Goal: Transaction & Acquisition: Purchase product/service

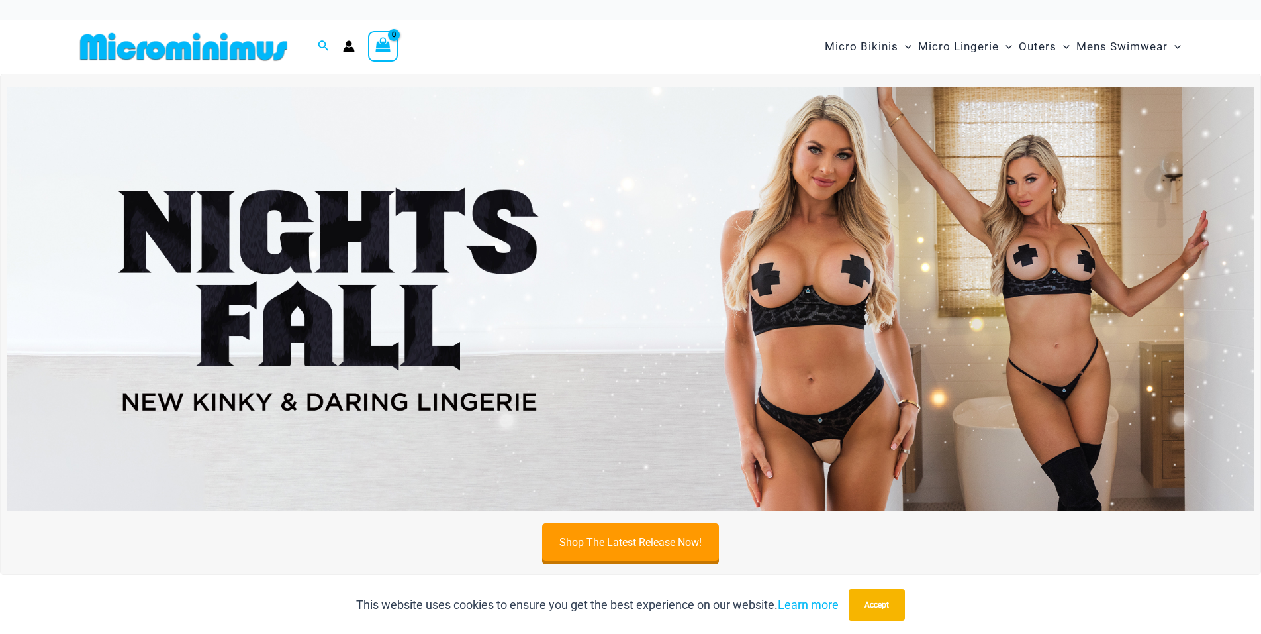
click at [330, 226] on img at bounding box center [630, 299] width 1247 height 424
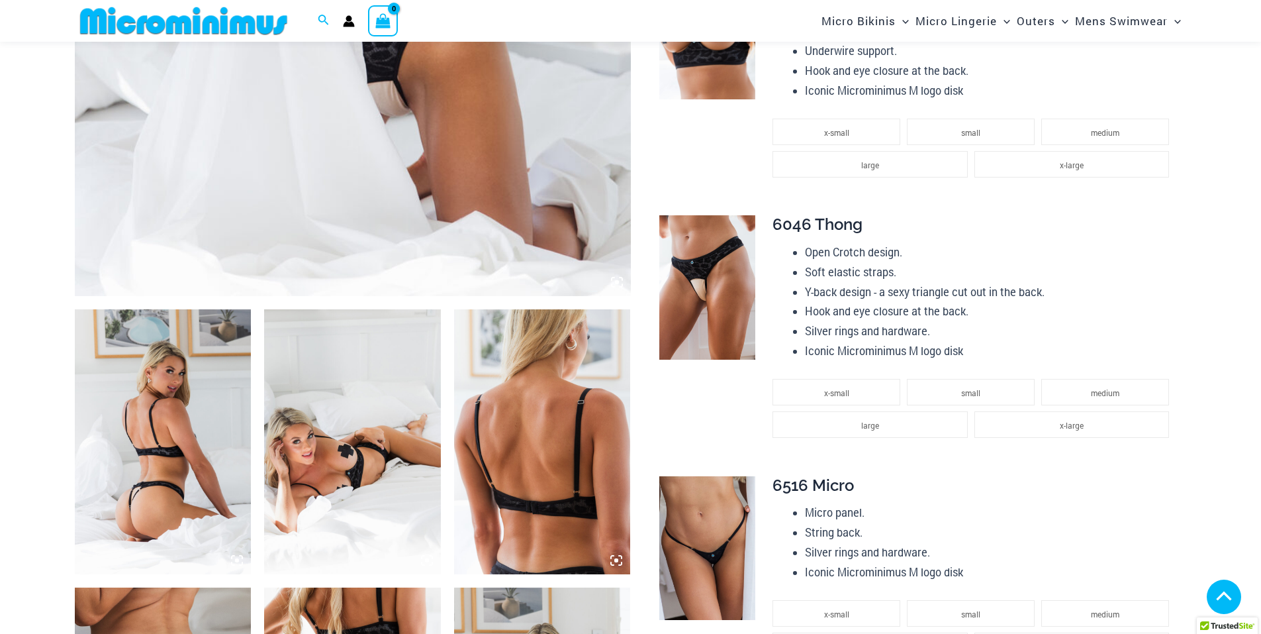
scroll to position [659, 0]
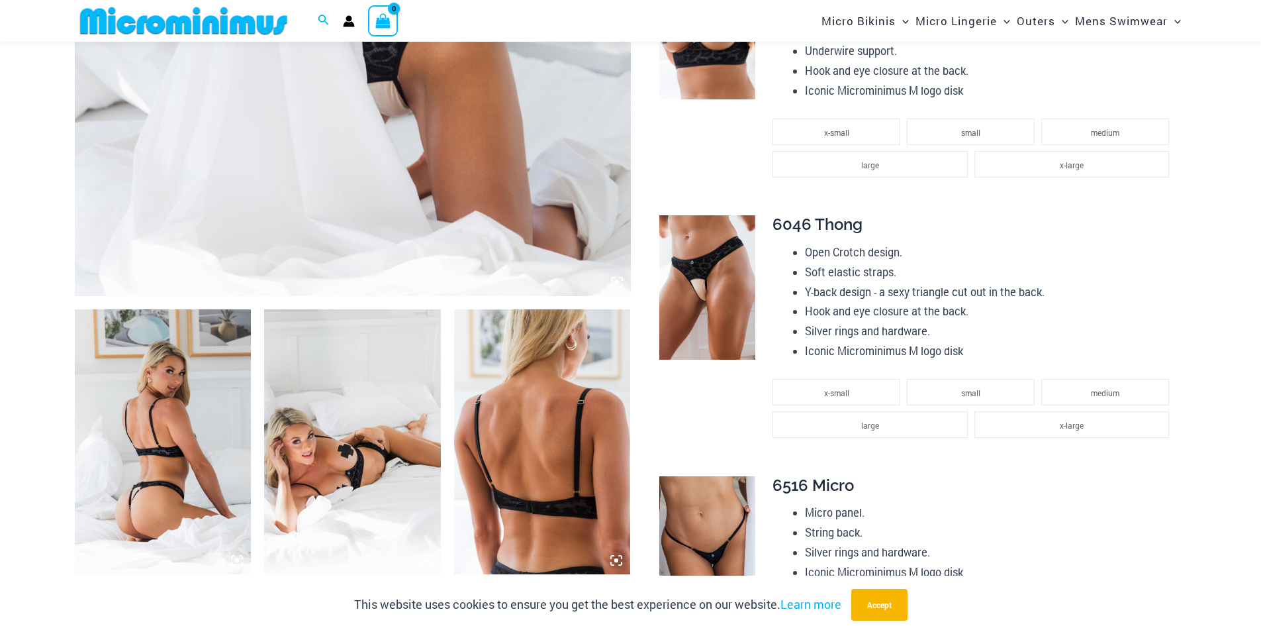
click at [233, 558] on icon at bounding box center [237, 560] width 12 height 12
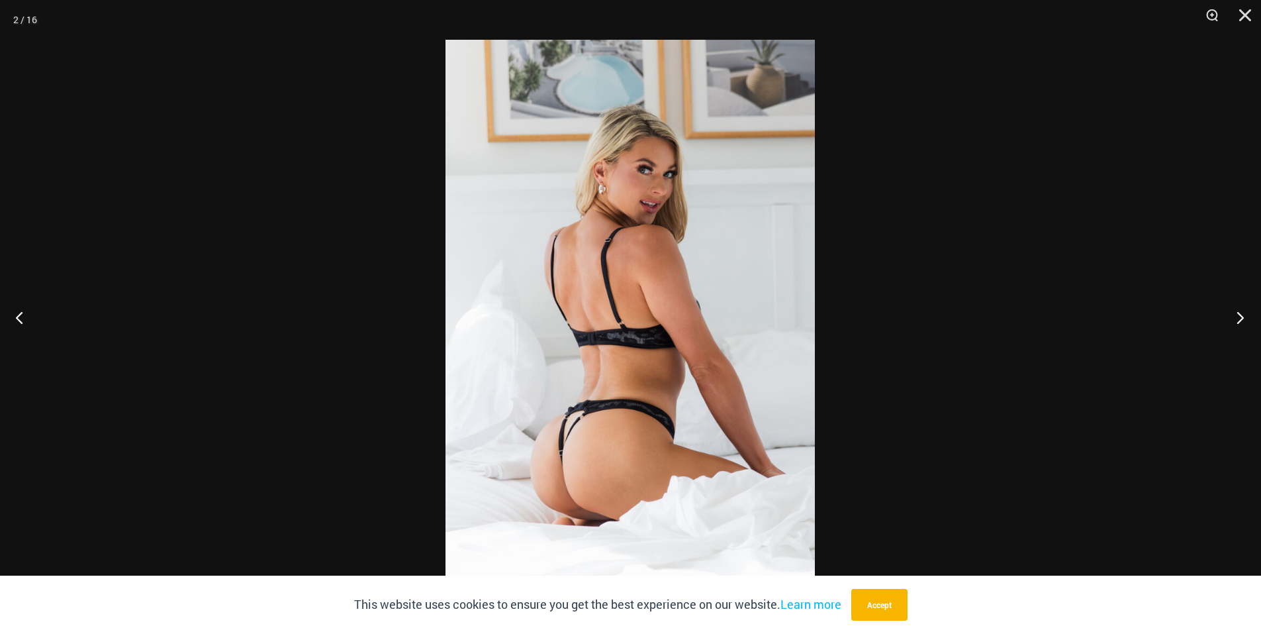
click at [1240, 319] on button "Next" at bounding box center [1237, 317] width 50 height 66
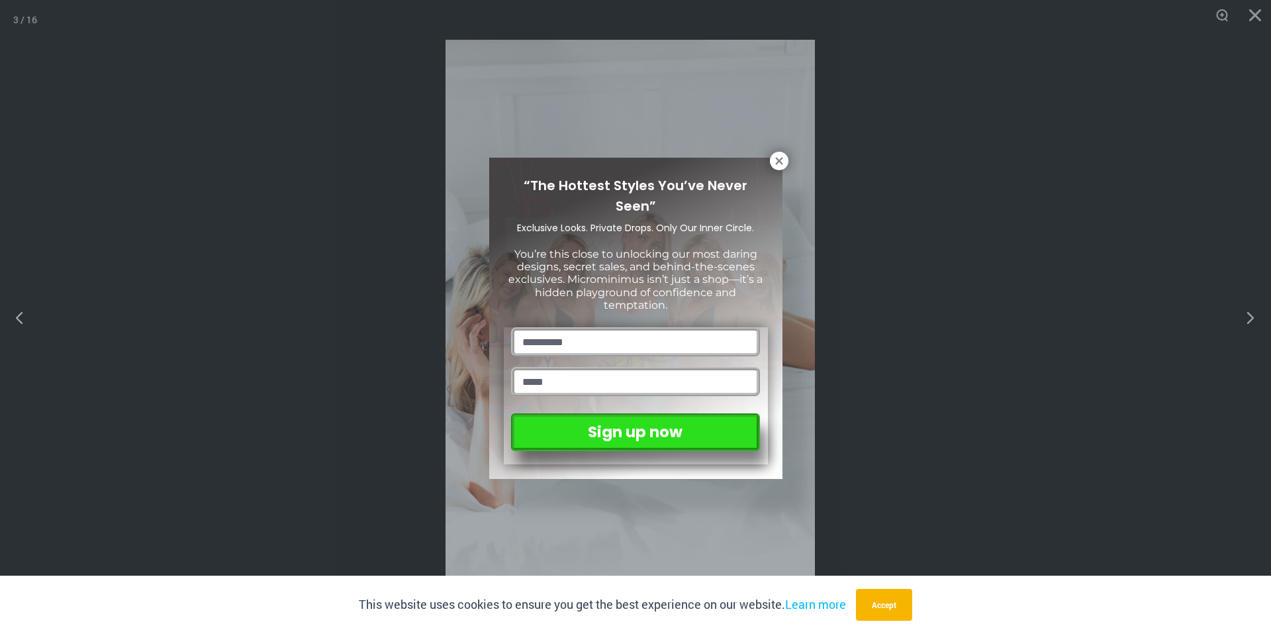
click at [1240, 319] on div "“The Hottest Styles You’ve Never Seen” Exclusive Looks. Private Drops. Only Our…" at bounding box center [635, 317] width 1271 height 634
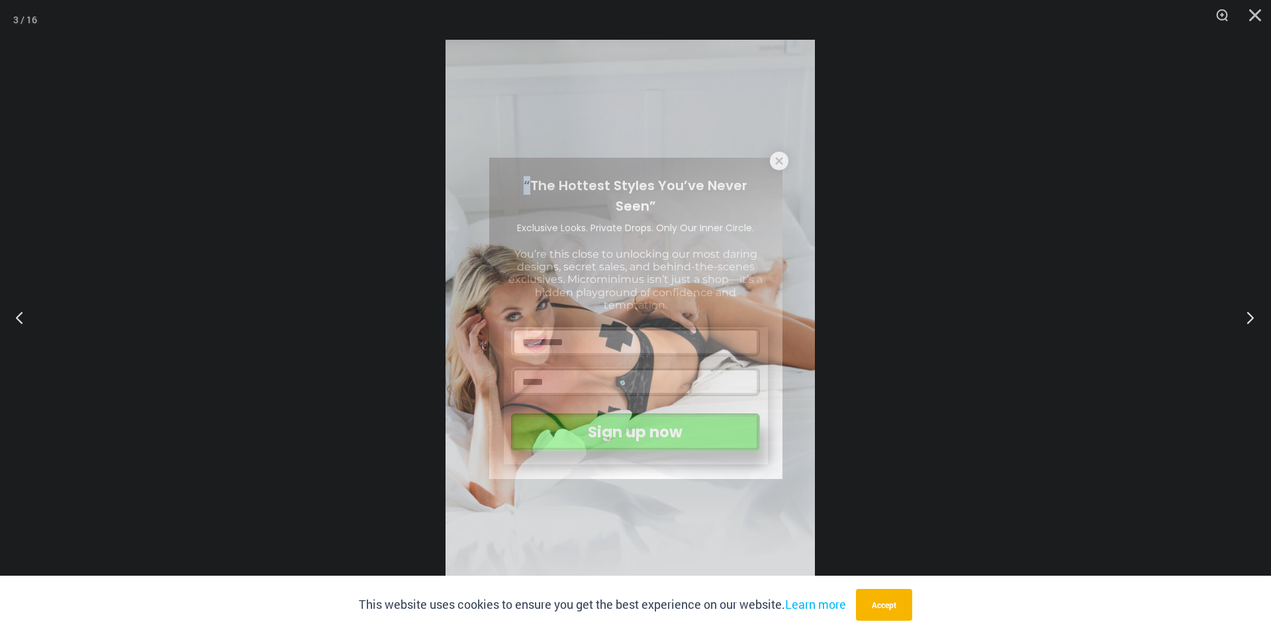
click at [1240, 319] on div "“The Hottest Styles You’ve Never Seen” Exclusive Looks. Private Drops. Only Our…" at bounding box center [635, 317] width 1271 height 634
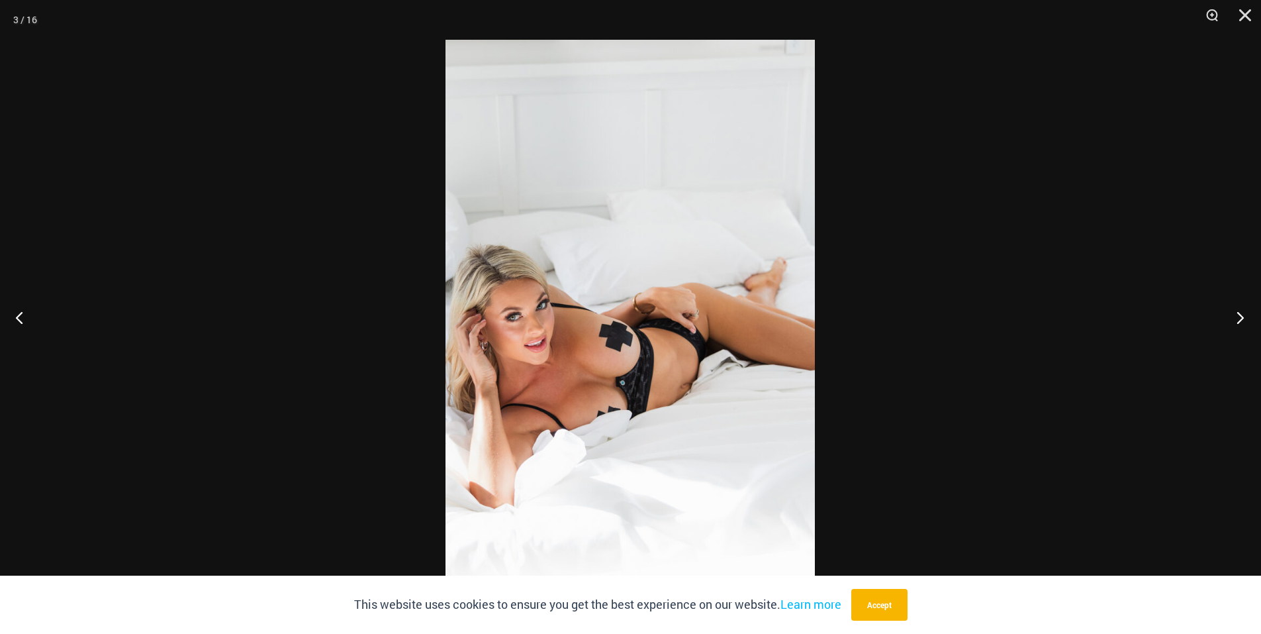
click at [1240, 319] on button "Next" at bounding box center [1237, 317] width 50 height 66
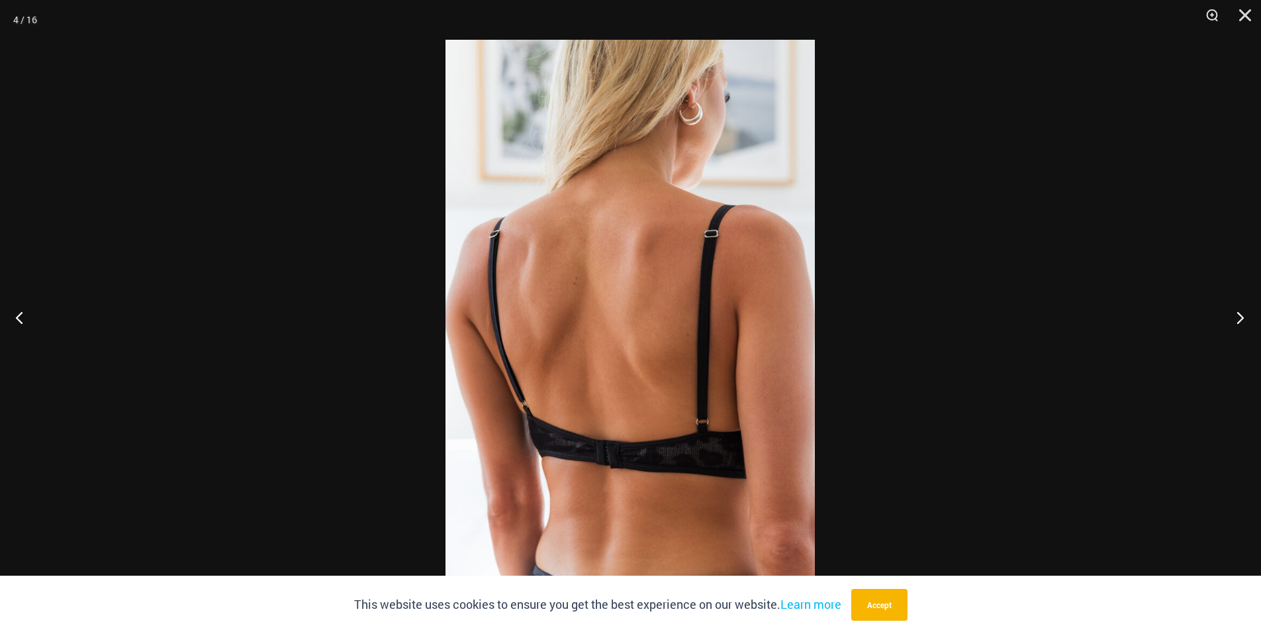
click at [1240, 319] on button "Next" at bounding box center [1237, 317] width 50 height 66
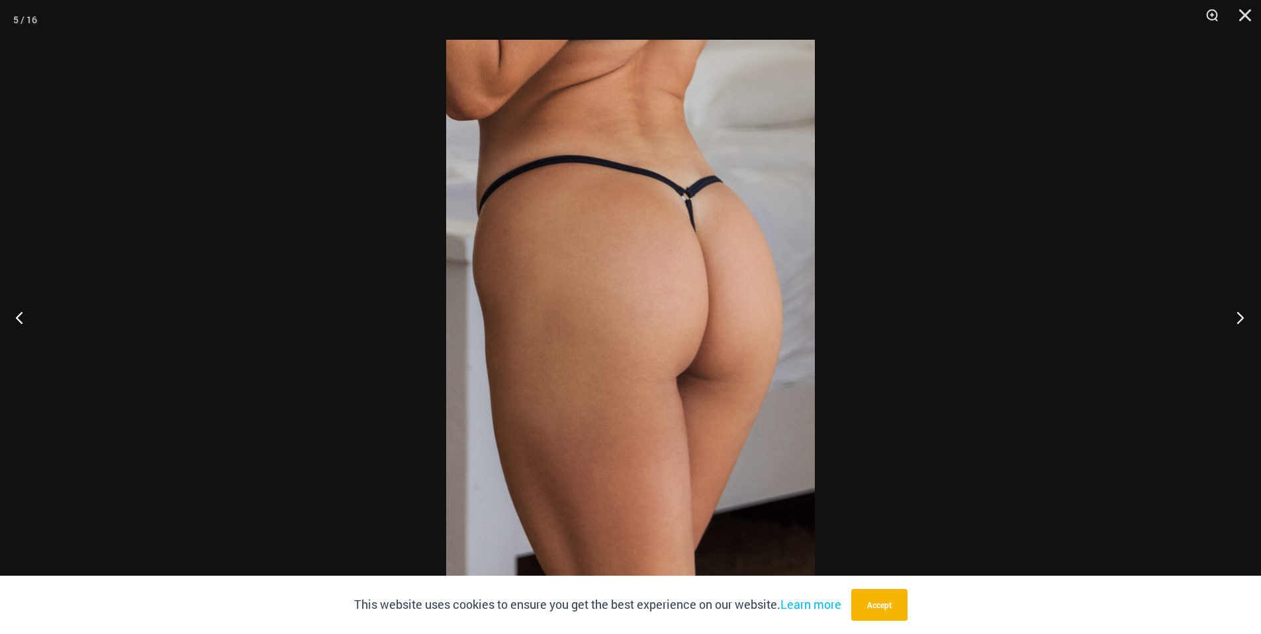
click at [1240, 319] on button "Next" at bounding box center [1237, 317] width 50 height 66
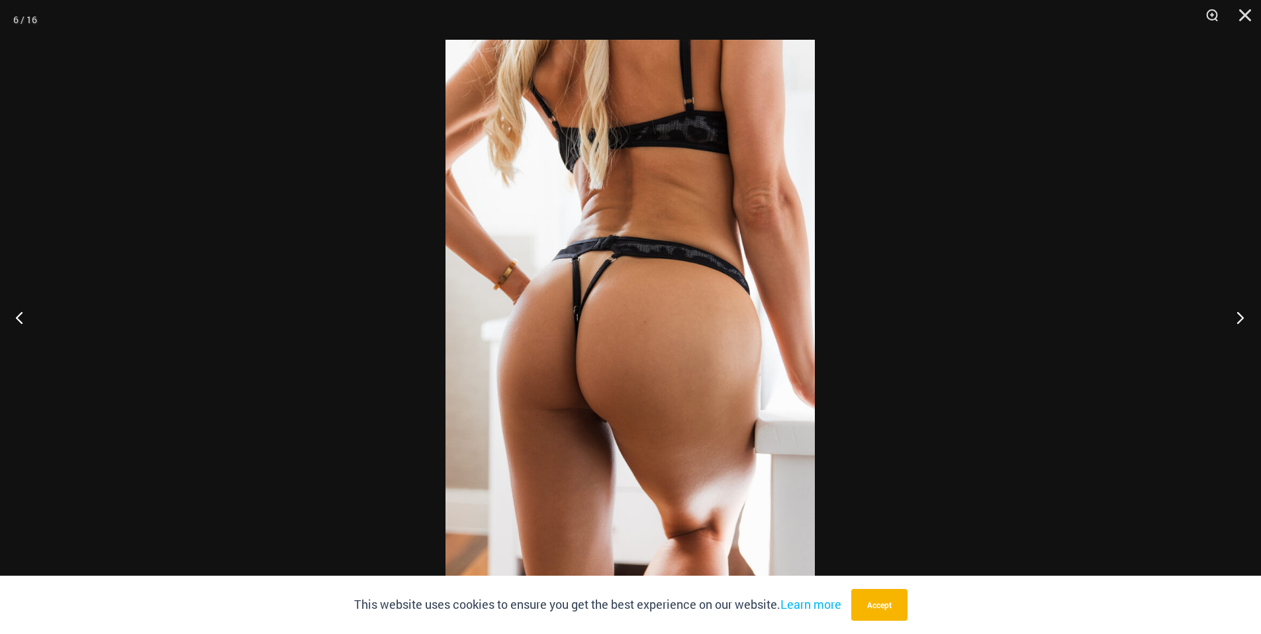
click at [1240, 319] on button "Next" at bounding box center [1237, 317] width 50 height 66
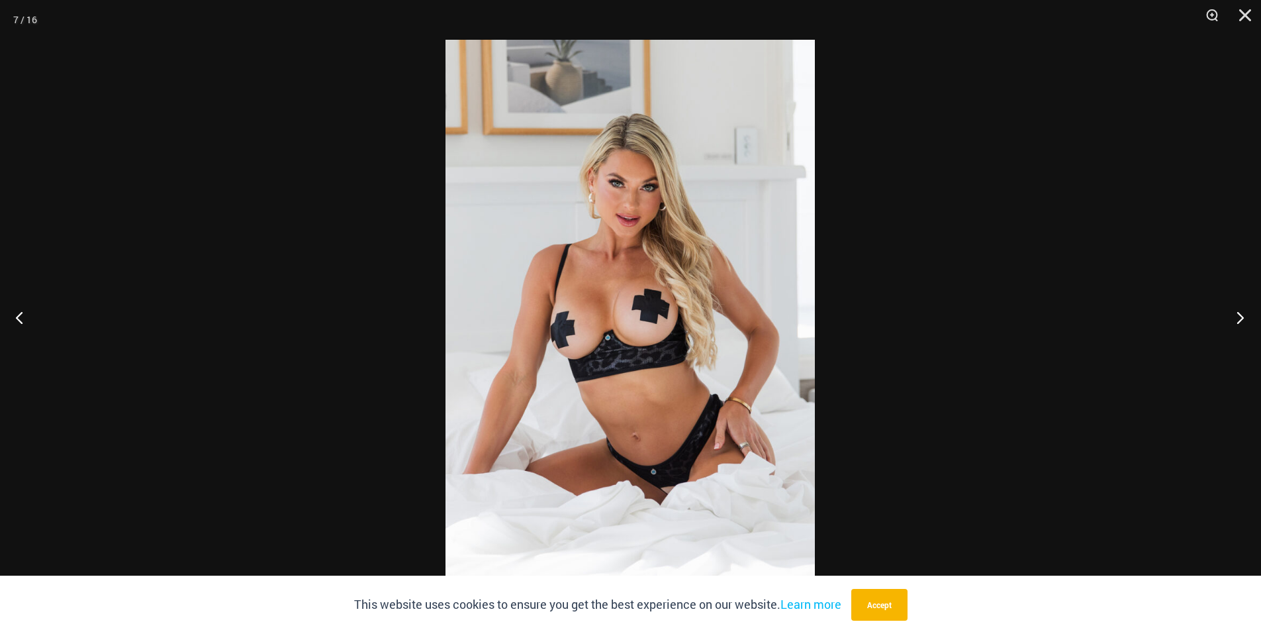
click at [1240, 319] on button "Next" at bounding box center [1237, 317] width 50 height 66
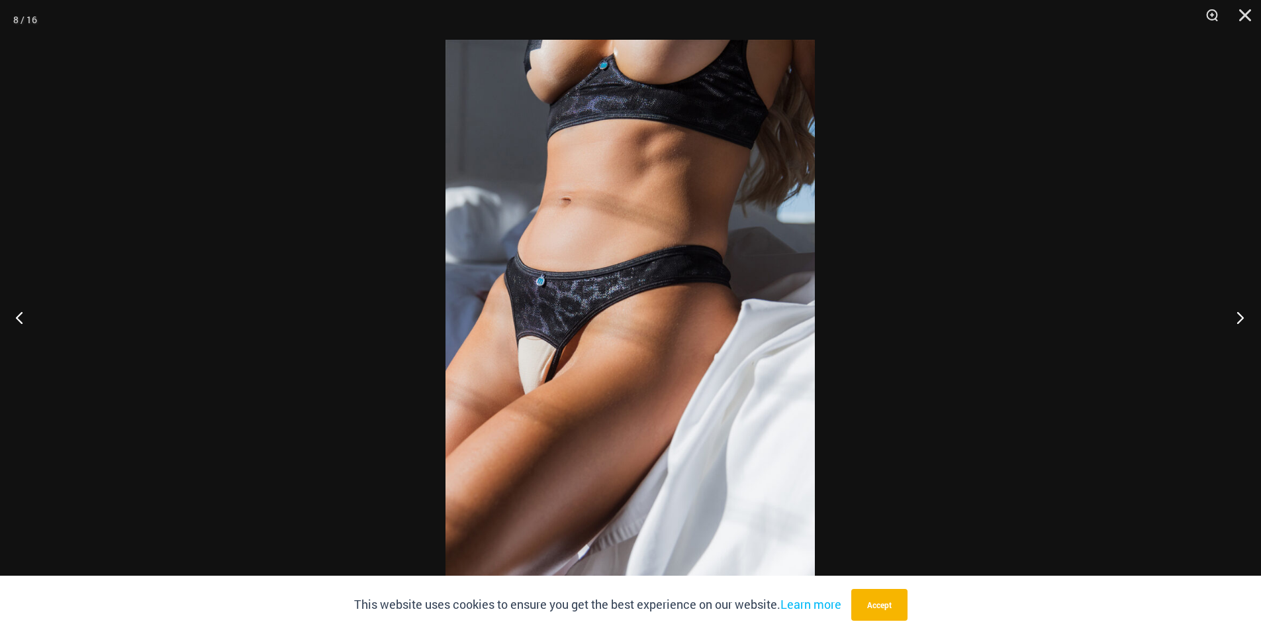
click at [1240, 319] on button "Next" at bounding box center [1237, 317] width 50 height 66
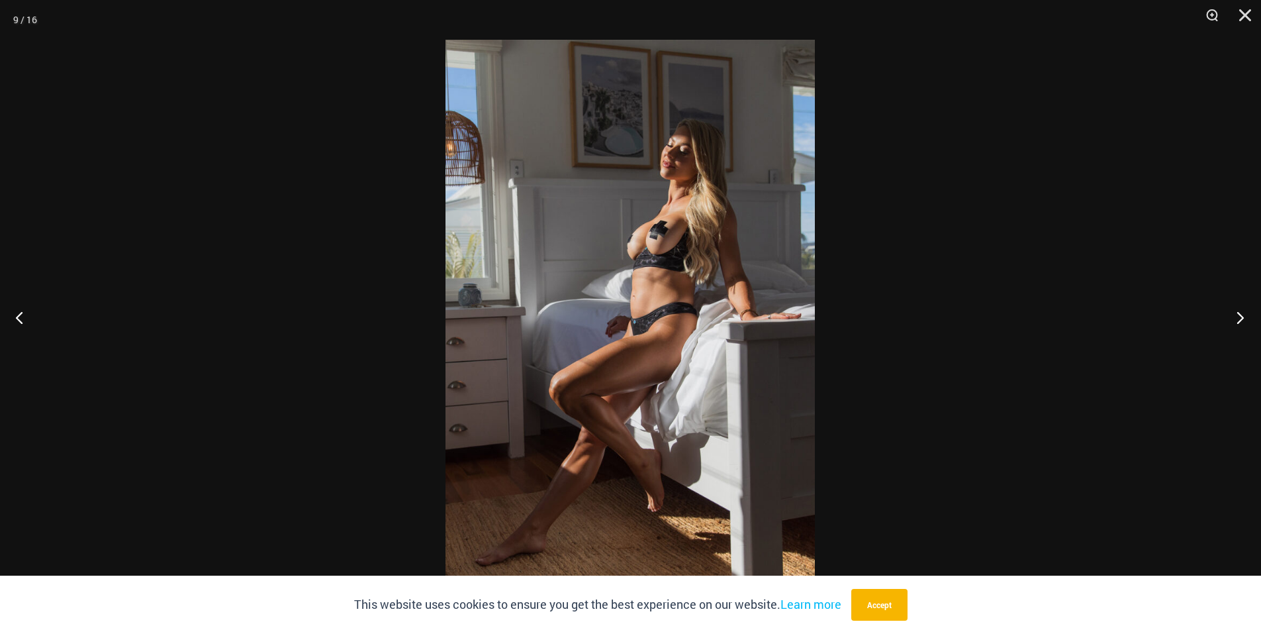
click at [1240, 319] on button "Next" at bounding box center [1237, 317] width 50 height 66
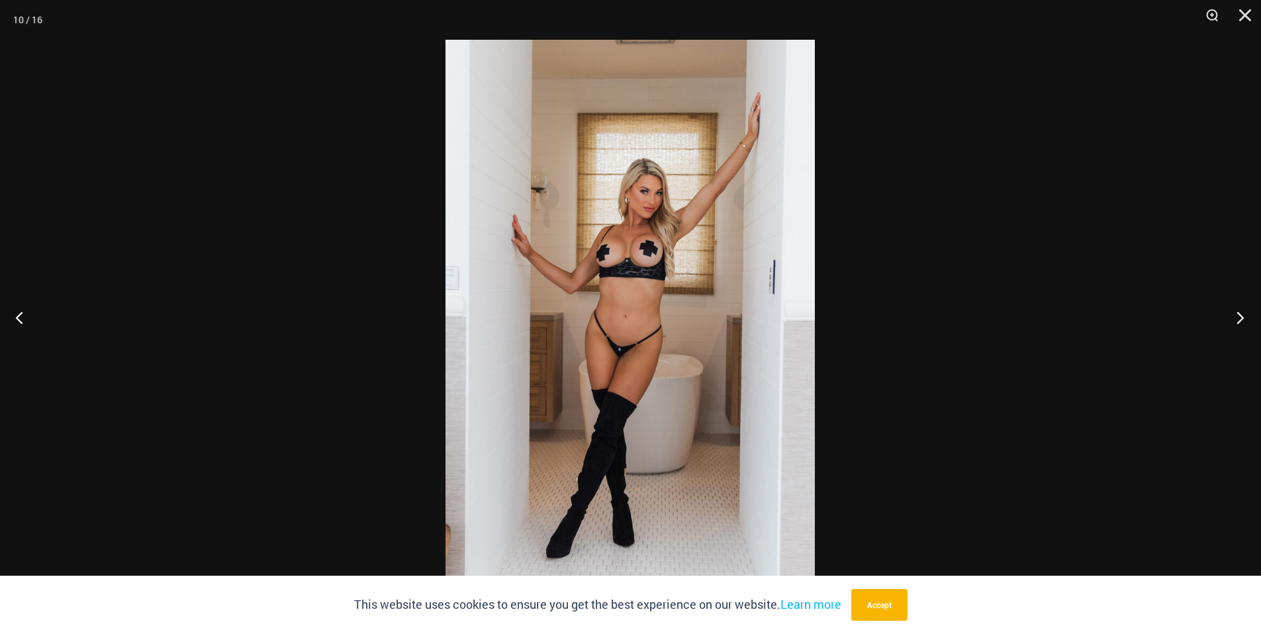
click at [1240, 319] on button "Next" at bounding box center [1237, 317] width 50 height 66
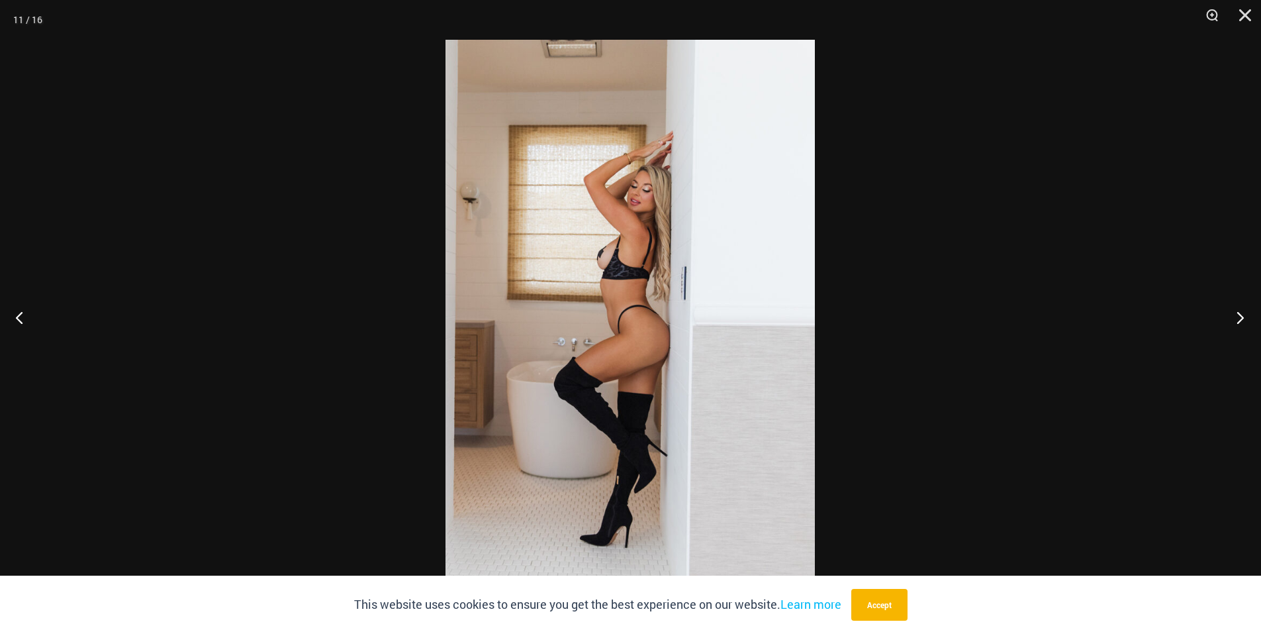
click at [1240, 319] on button "Next" at bounding box center [1237, 317] width 50 height 66
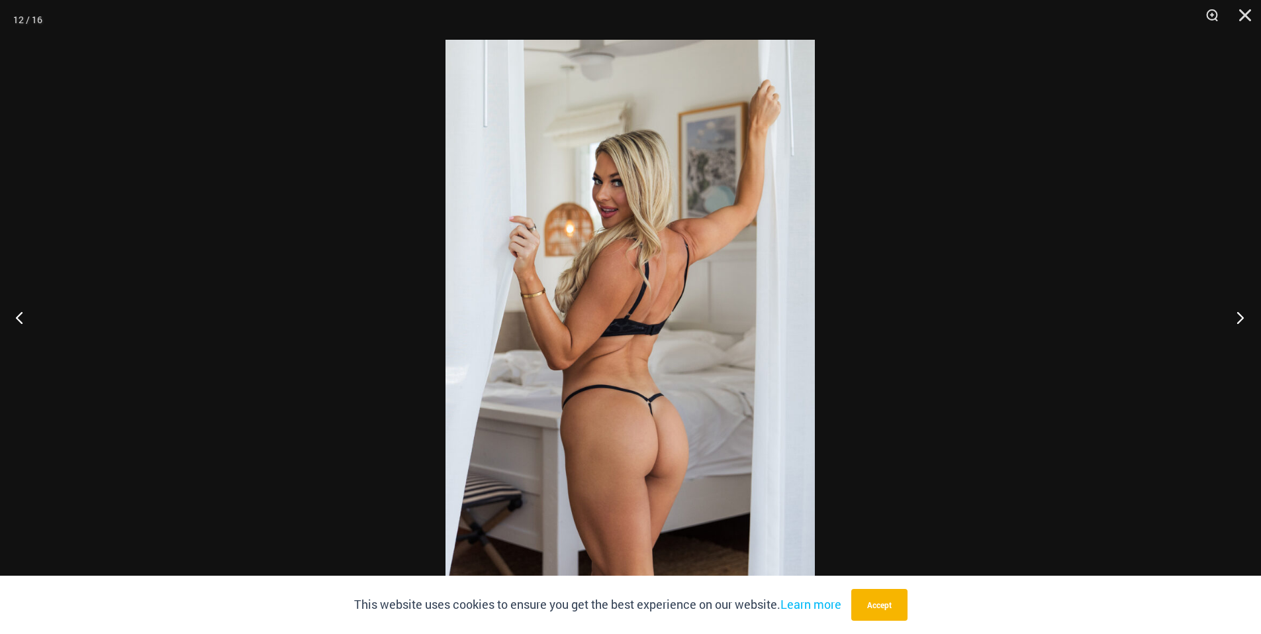
click at [1240, 319] on button "Next" at bounding box center [1237, 317] width 50 height 66
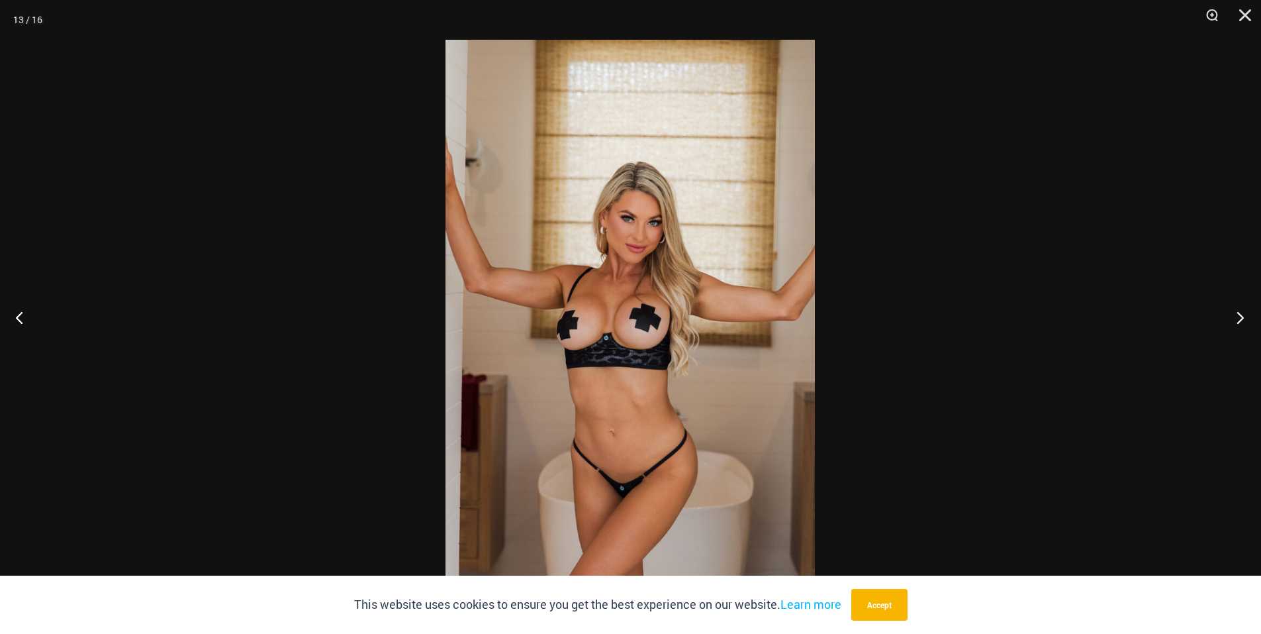
click at [1240, 319] on button "Next" at bounding box center [1237, 317] width 50 height 66
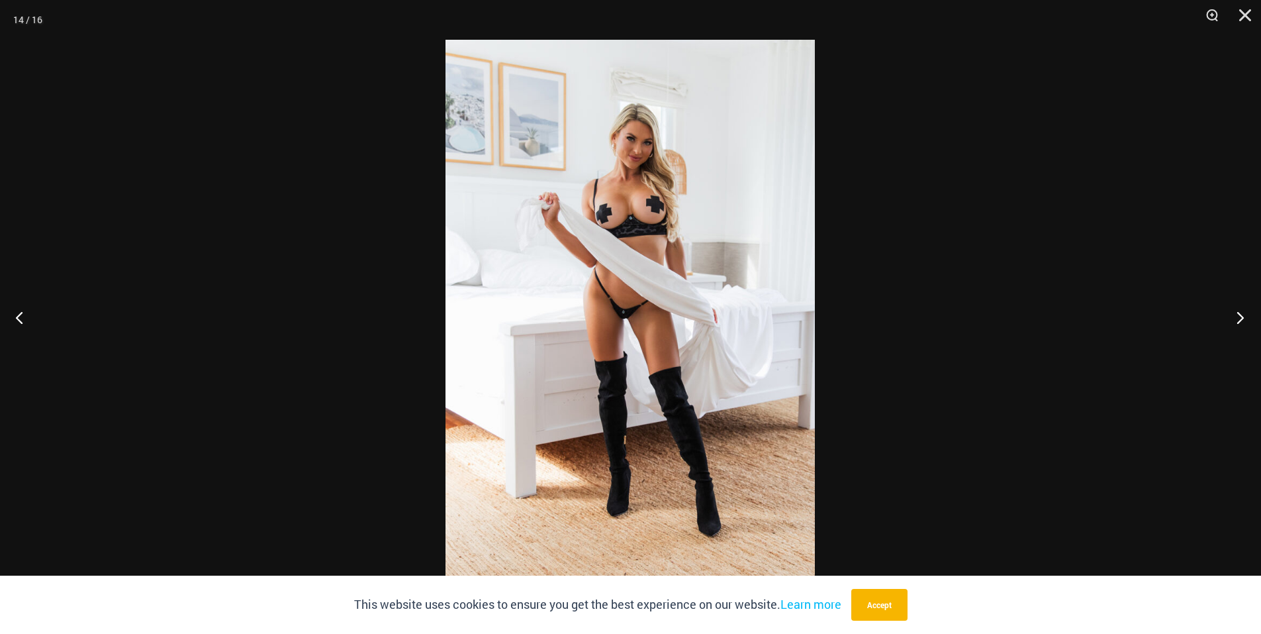
click at [1240, 319] on button "Next" at bounding box center [1237, 317] width 50 height 66
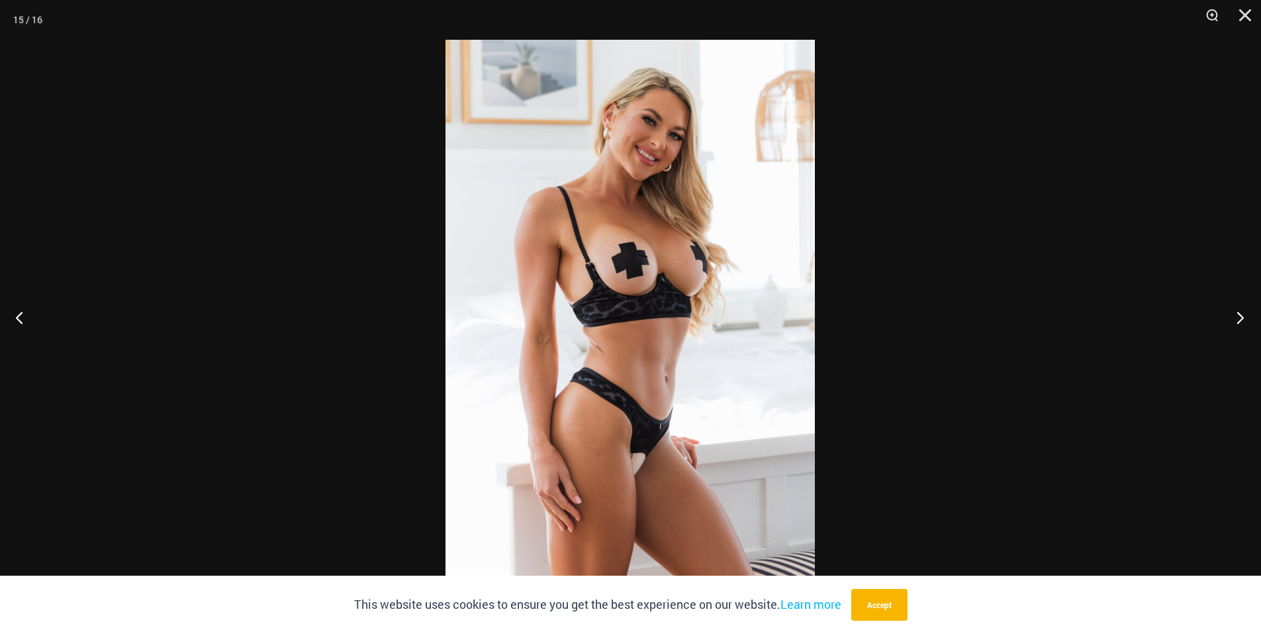
click at [1240, 319] on button "Next" at bounding box center [1237, 317] width 50 height 66
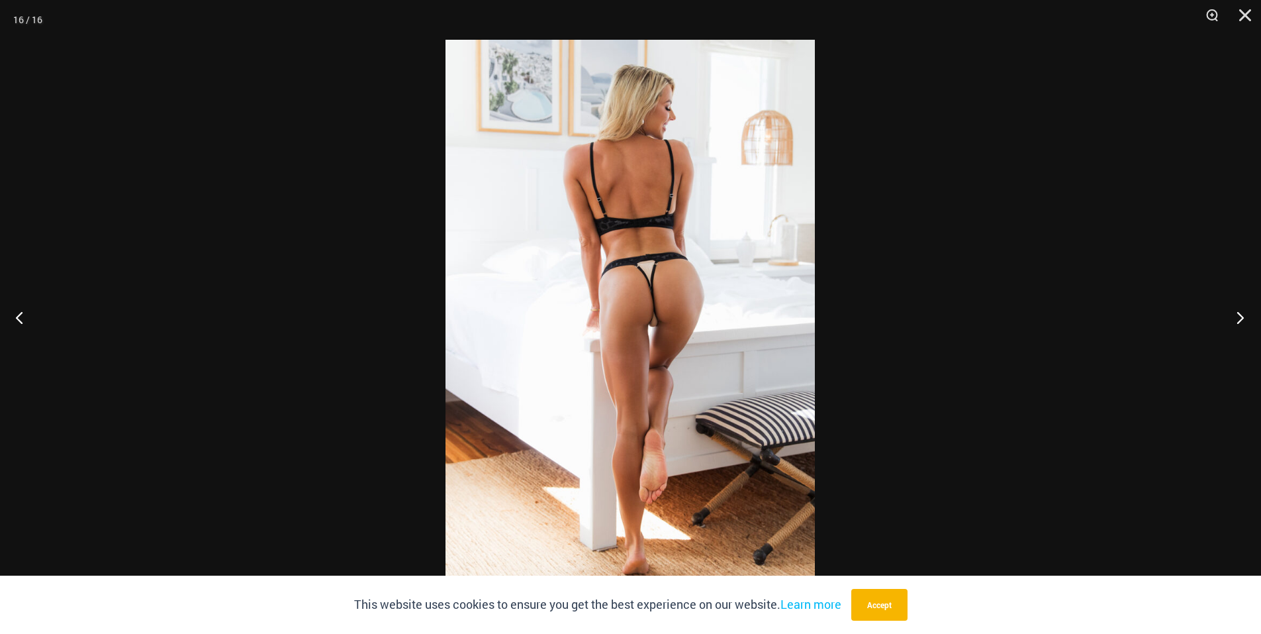
click at [1240, 319] on button "Next" at bounding box center [1237, 317] width 50 height 66
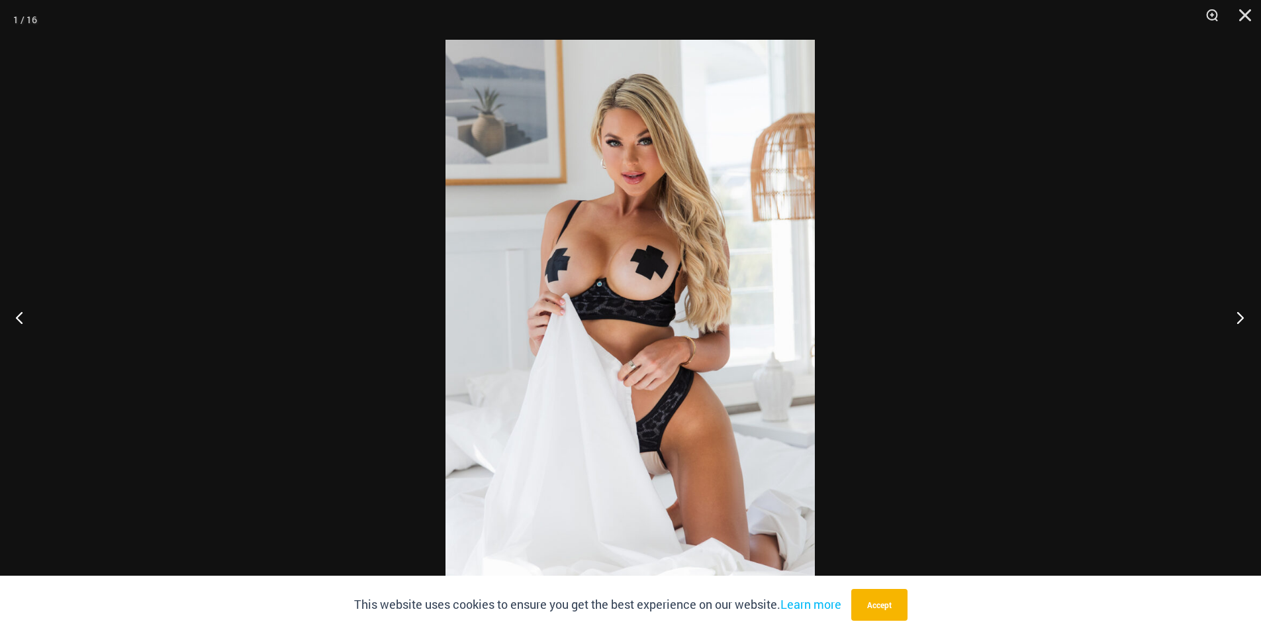
click at [1240, 319] on button "Next" at bounding box center [1237, 317] width 50 height 66
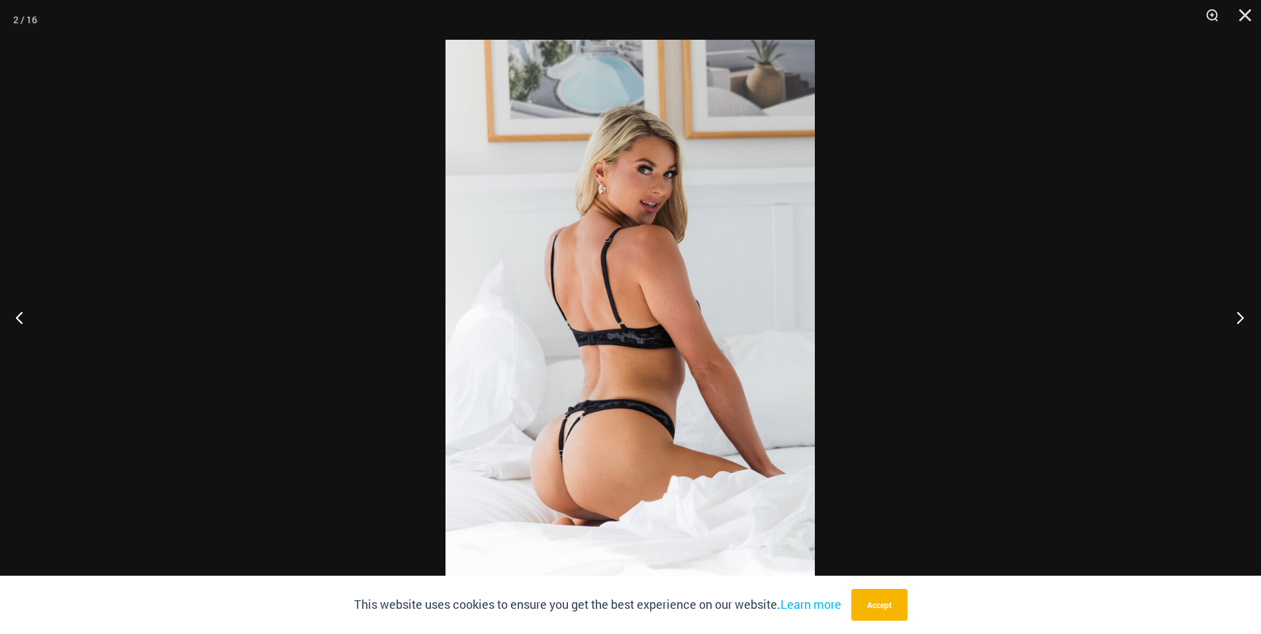
click at [1240, 319] on button "Next" at bounding box center [1237, 317] width 50 height 66
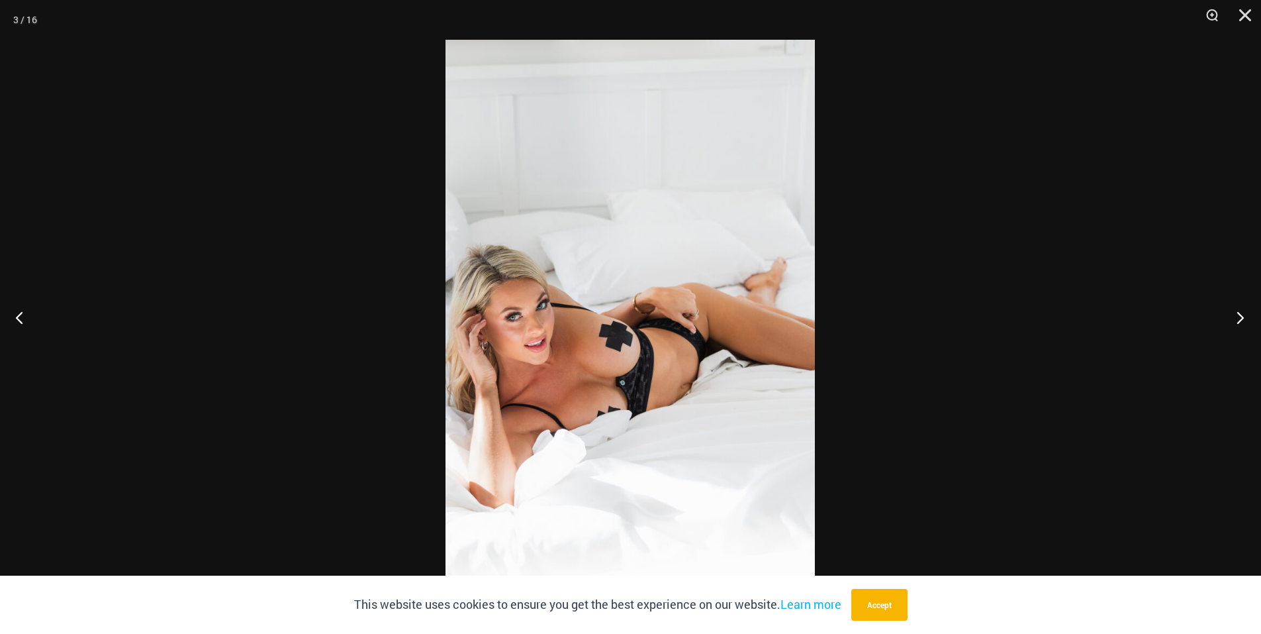
click at [1240, 319] on button "Next" at bounding box center [1237, 317] width 50 height 66
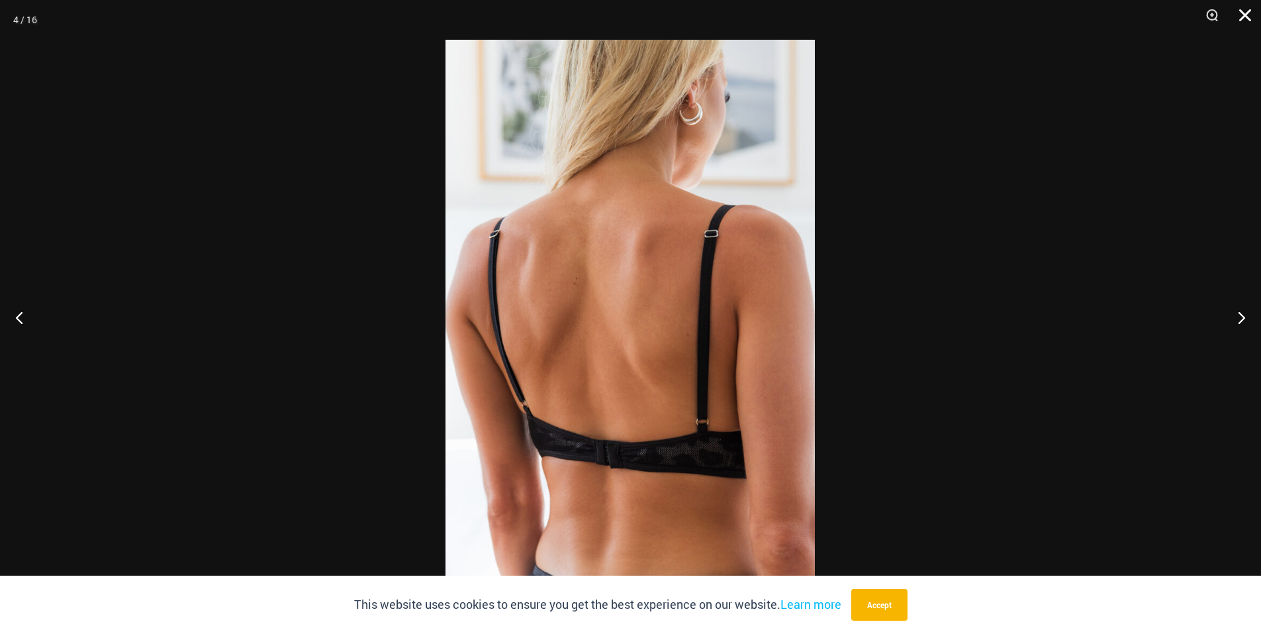
click at [1246, 12] on button "Close" at bounding box center [1240, 20] width 33 height 40
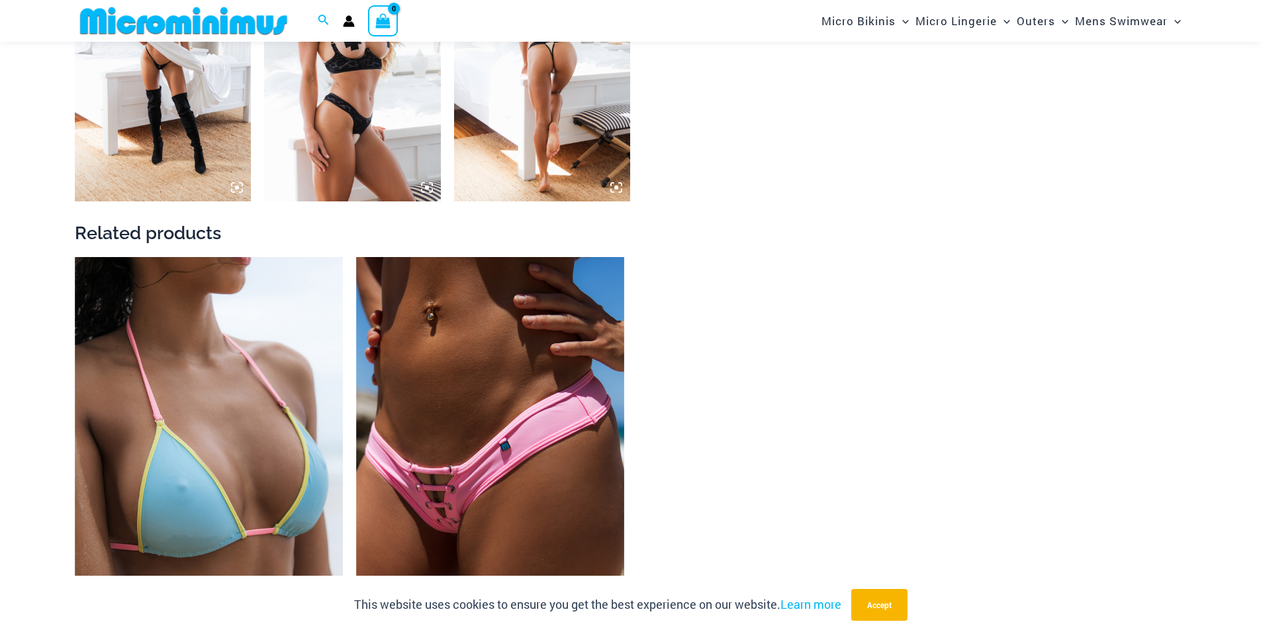
scroll to position [2314, 0]
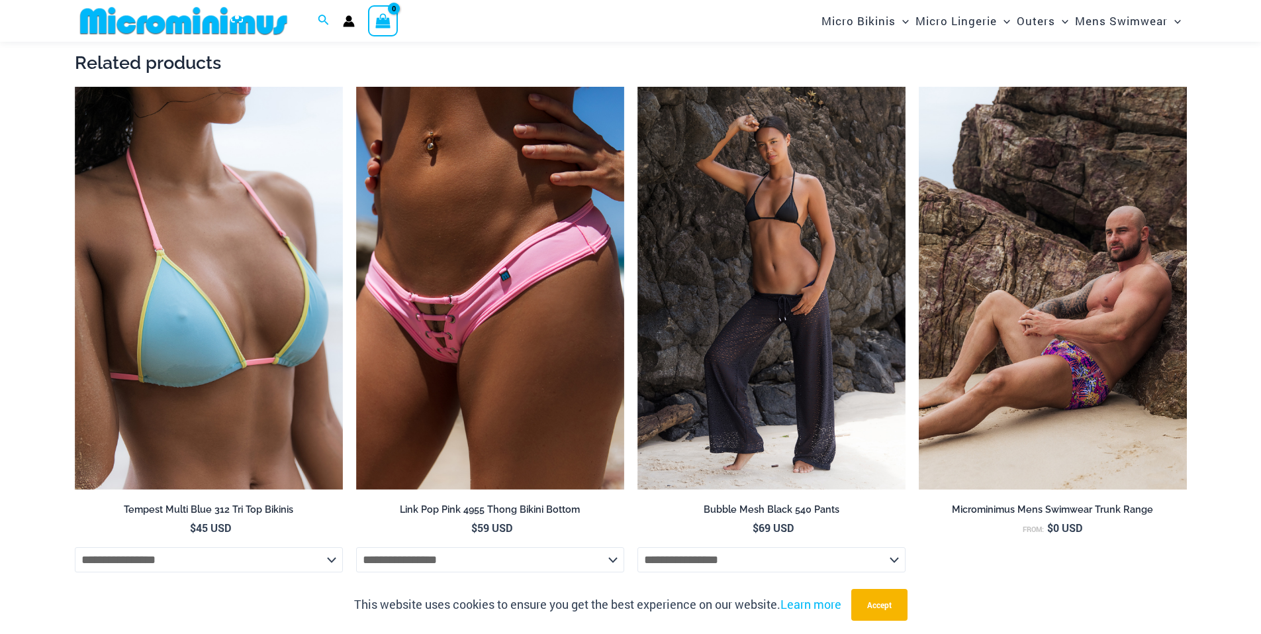
click at [1069, 204] on img at bounding box center [1053, 288] width 268 height 403
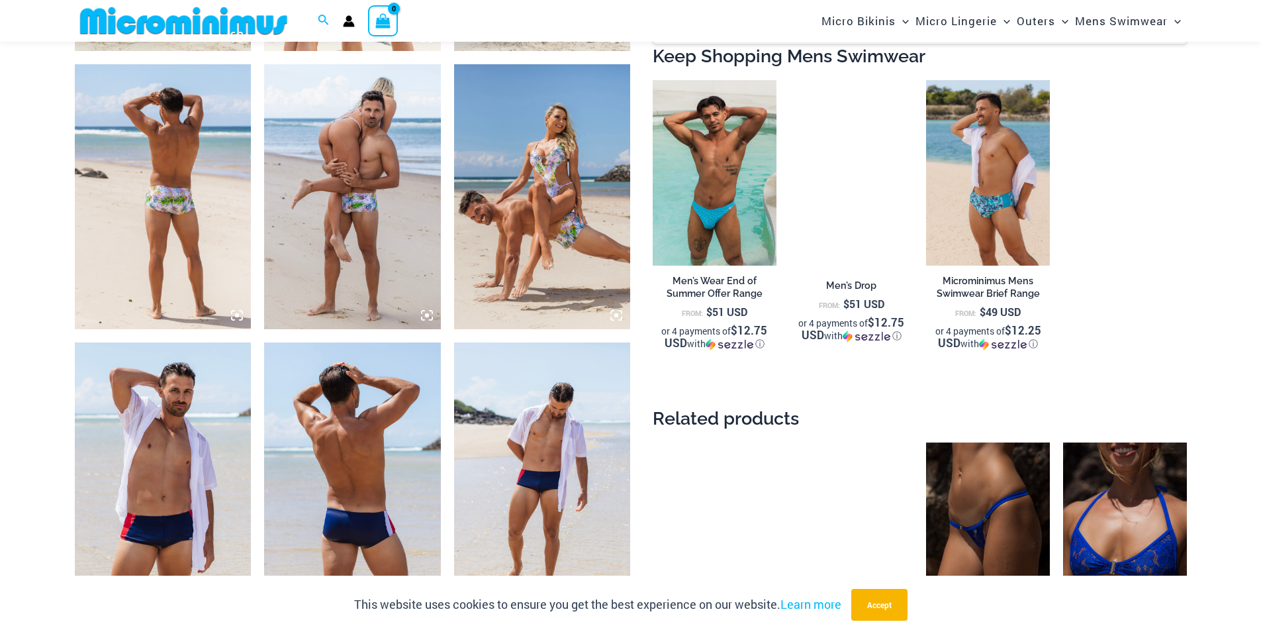
scroll to position [1457, 0]
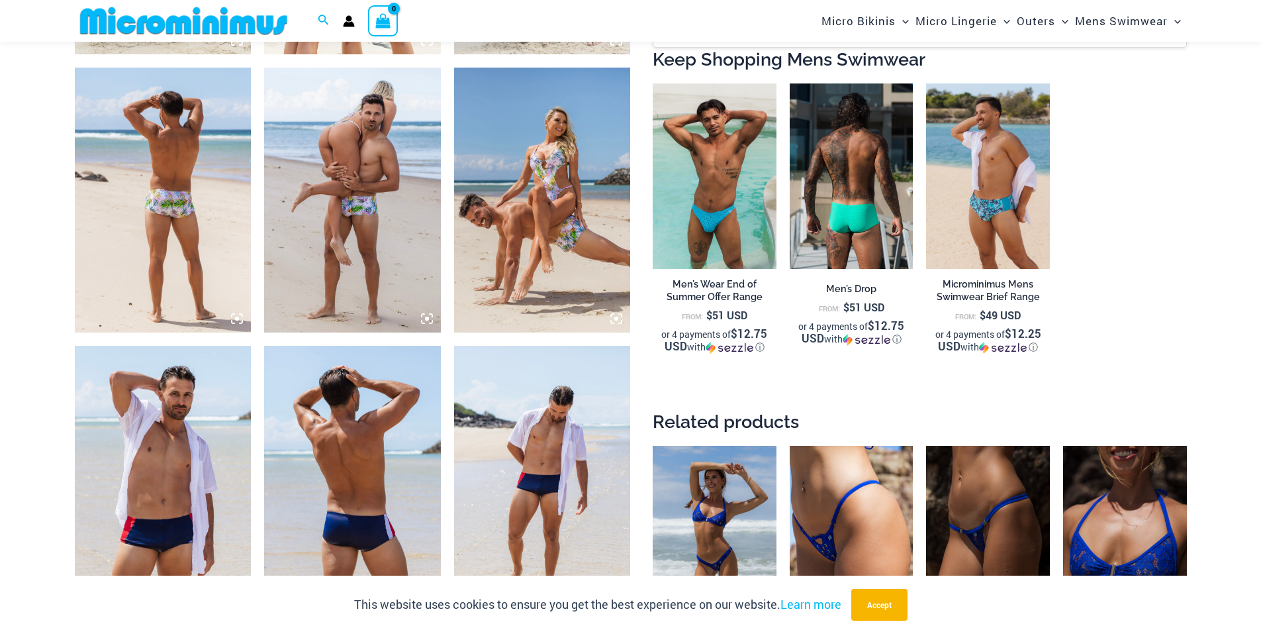
click at [830, 213] on img at bounding box center [852, 175] width 124 height 185
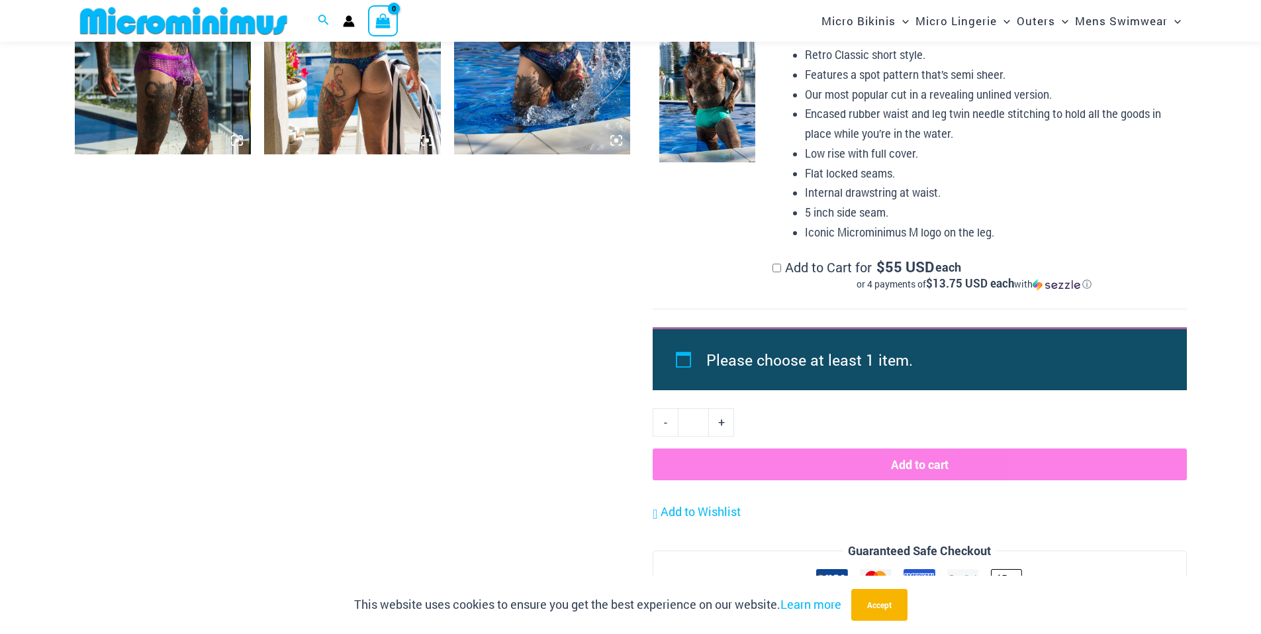
scroll to position [1324, 0]
